Goal: Task Accomplishment & Management: Manage account settings

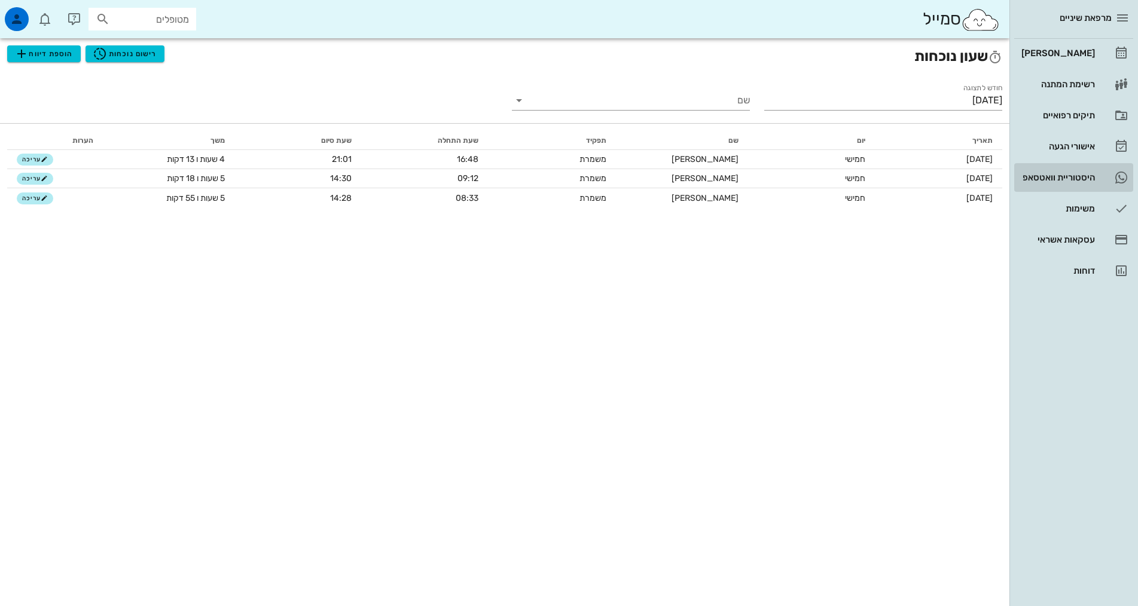
click at [1058, 173] on div "היסטוריית וואטסאפ" at bounding box center [1057, 178] width 76 height 10
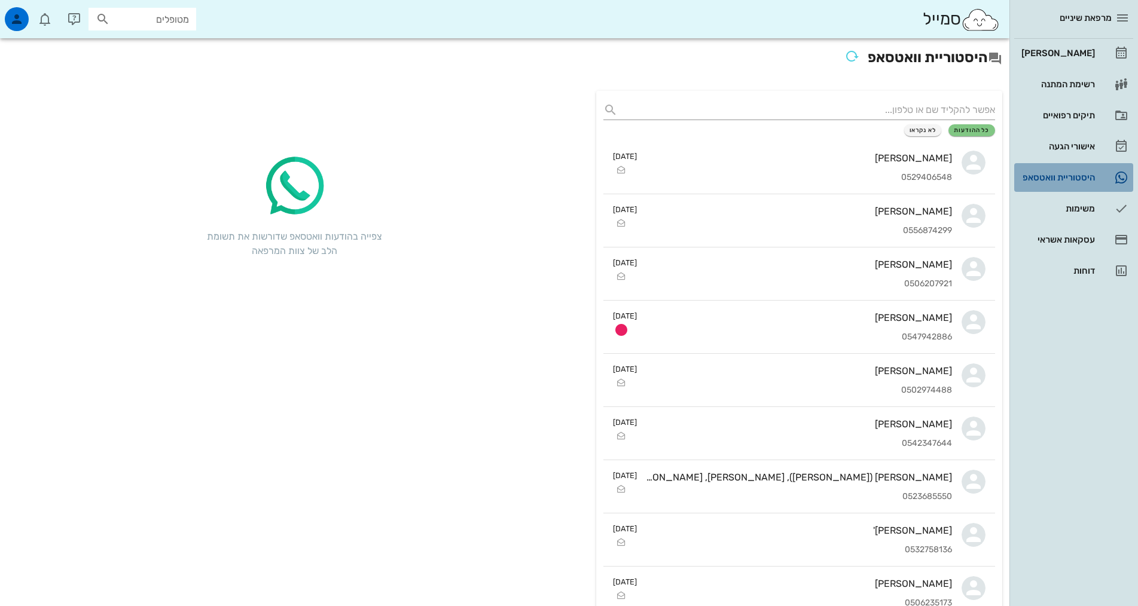
click at [1058, 173] on div "היסטוריית וואטסאפ" at bounding box center [1057, 178] width 76 height 10
click at [1075, 50] on div "[PERSON_NAME]" at bounding box center [1057, 53] width 76 height 10
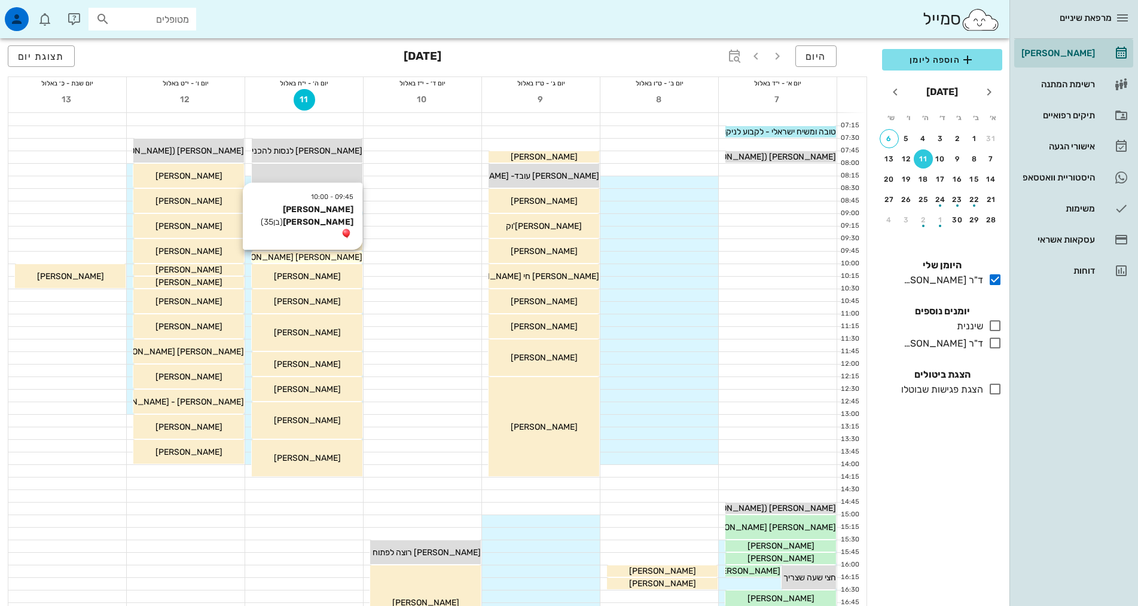
click at [343, 260] on div "[PERSON_NAME] [PERSON_NAME]" at bounding box center [307, 257] width 111 height 13
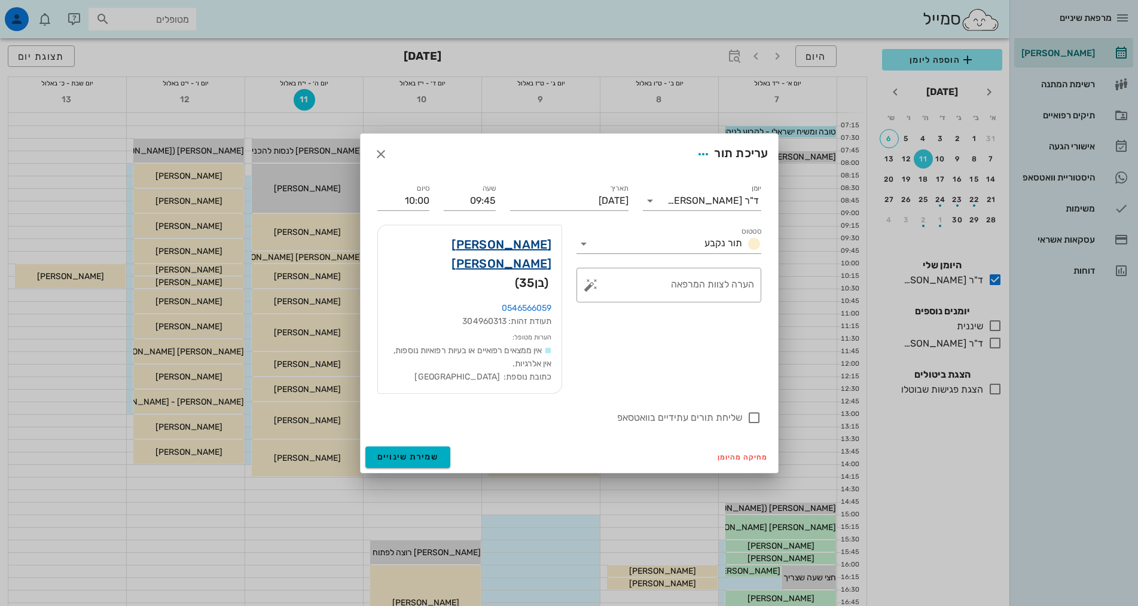
click at [529, 265] on link "ברק לנדאו" at bounding box center [469, 254] width 164 height 38
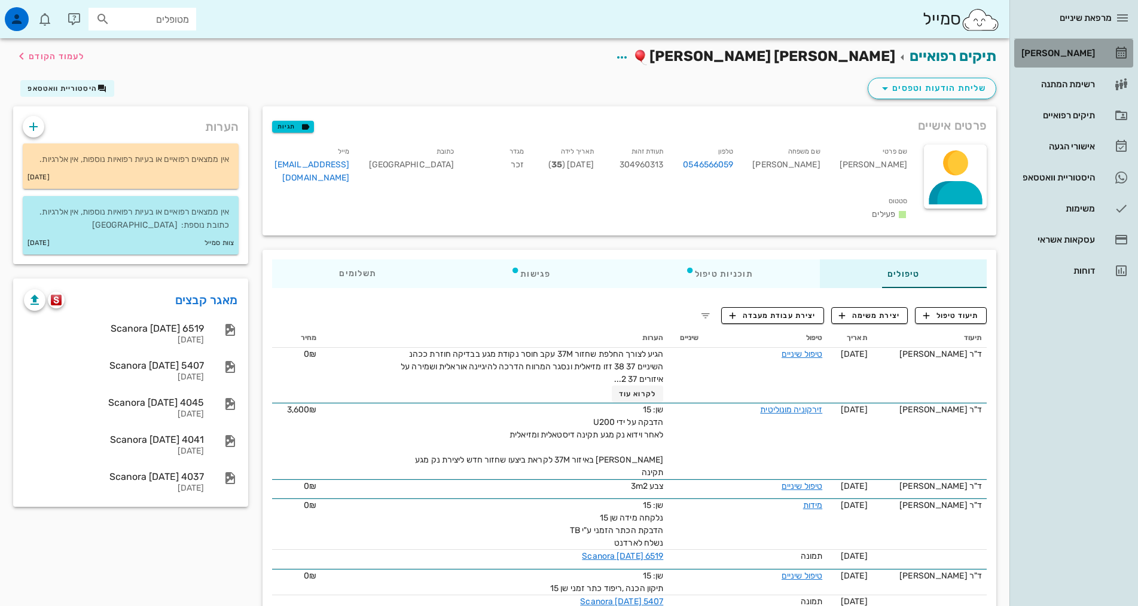
click at [1065, 50] on div "[PERSON_NAME]" at bounding box center [1057, 53] width 76 height 10
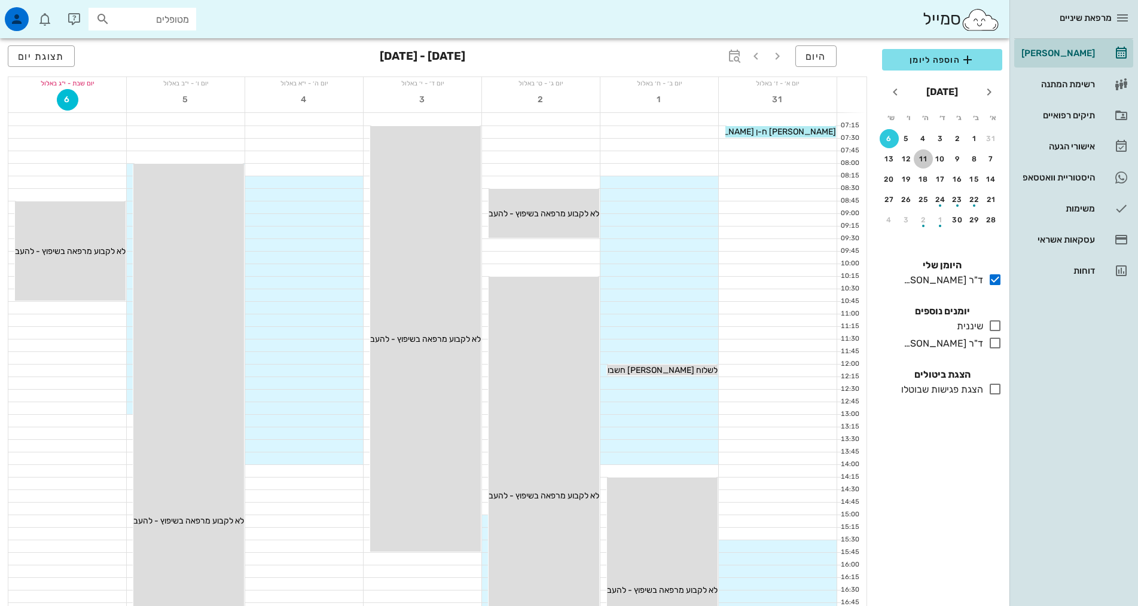
click at [923, 160] on div "11" at bounding box center [923, 159] width 19 height 8
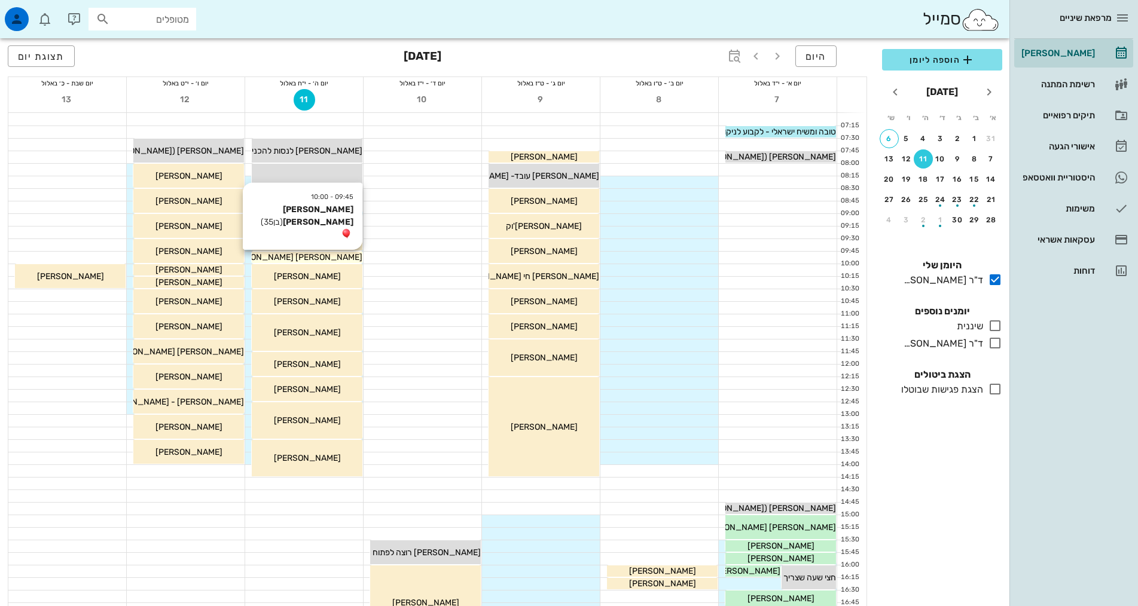
click at [319, 256] on span "ברק לנדאו" at bounding box center [295, 257] width 136 height 10
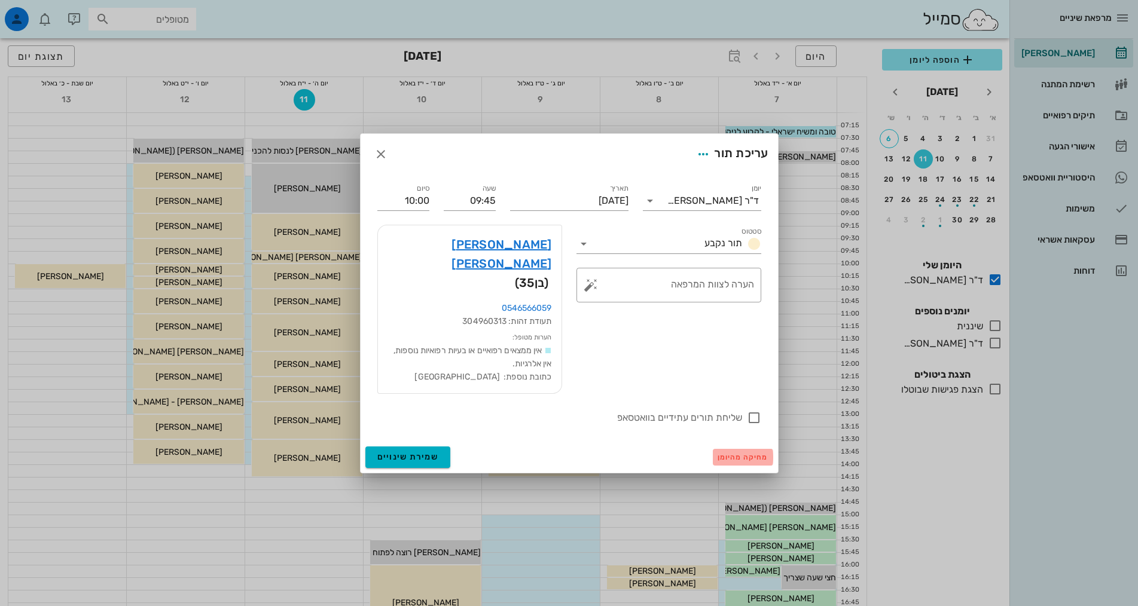
click at [732, 453] on span "מחיקה מהיומן" at bounding box center [743, 457] width 51 height 8
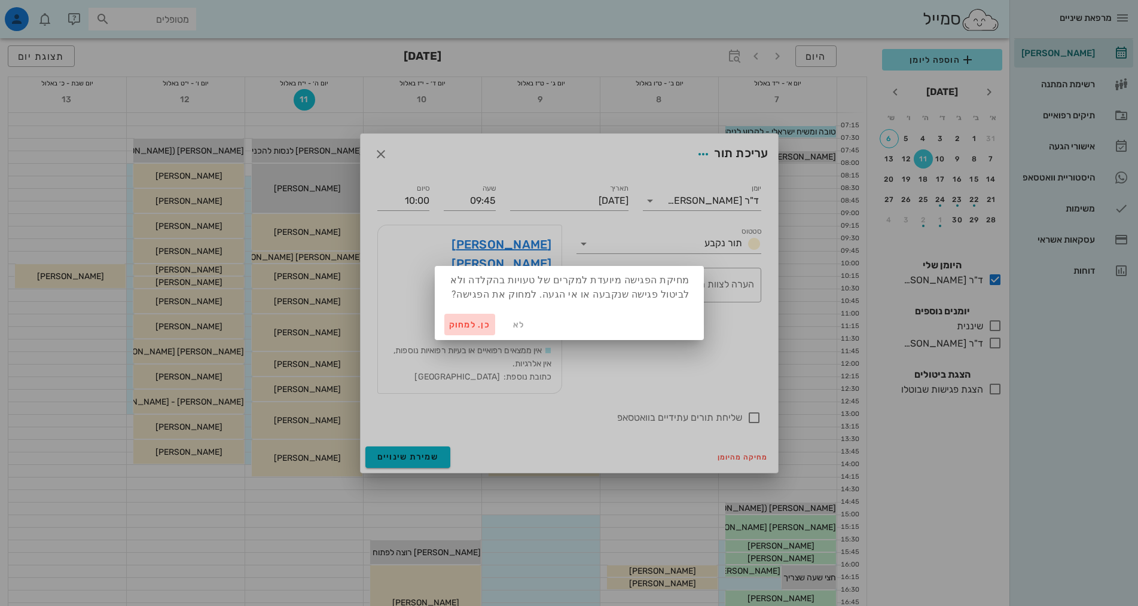
click at [480, 321] on span "כן. למחוק" at bounding box center [470, 325] width 42 height 10
click at [480, 331] on div "הערות מטופל: אין ממצאים רפואיים או בעיות רפואיות נוספות, אין אלרגיות. כתובת נוס…" at bounding box center [469, 357] width 164 height 53
